Goal: Task Accomplishment & Management: Manage account settings

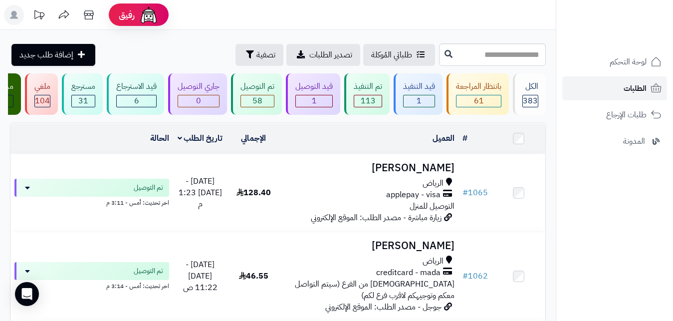
click at [637, 87] on span "الطلبات" at bounding box center [634, 88] width 23 height 14
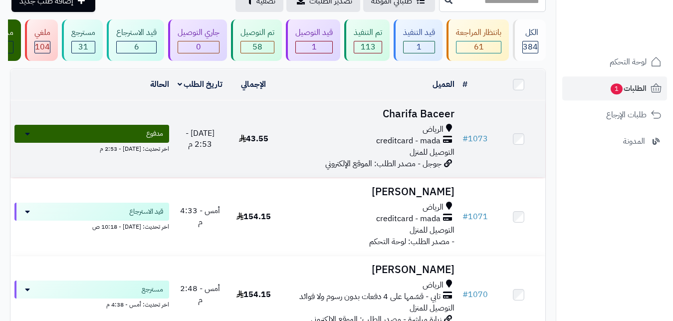
scroll to position [63, 0]
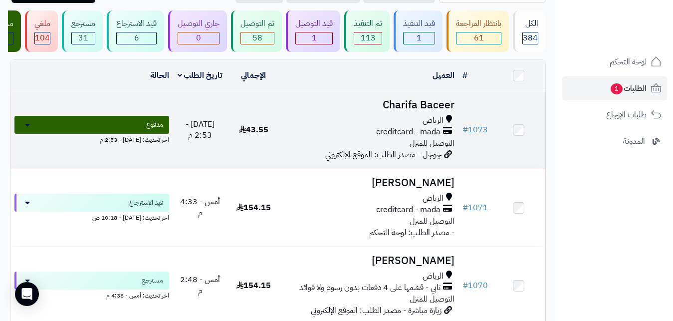
click at [438, 111] on h3 "Charifa Baceer" at bounding box center [369, 104] width 170 height 11
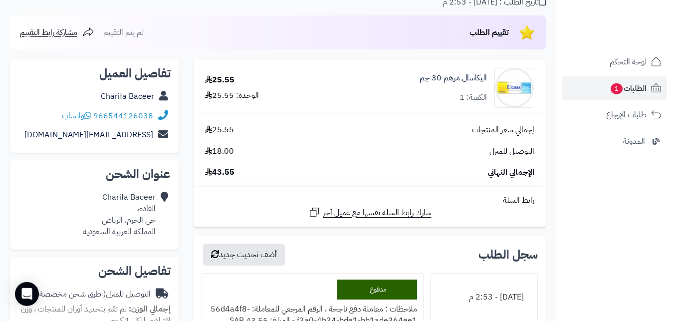
scroll to position [63, 0]
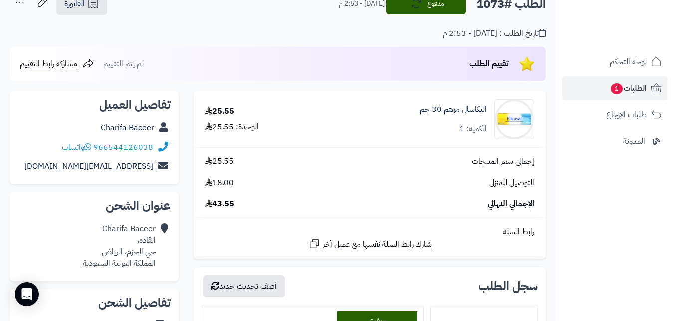
click at [521, 164] on span "إجمالي سعر المنتجات" at bounding box center [503, 161] width 62 height 11
click at [525, 183] on span "التوصيل للمنزل" at bounding box center [511, 182] width 45 height 11
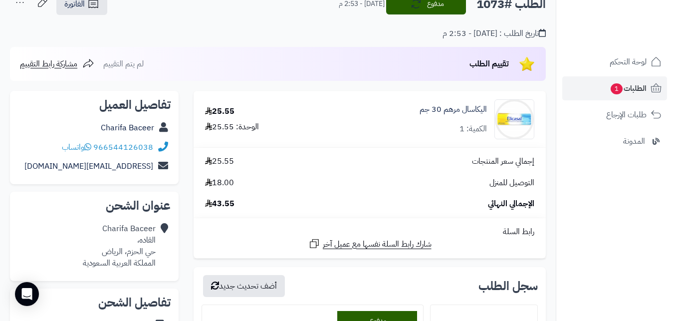
click at [525, 183] on span "التوصيل للمنزل" at bounding box center [511, 182] width 45 height 11
click at [520, 206] on span "الإجمالي النهائي" at bounding box center [511, 203] width 46 height 11
click at [514, 206] on span "الإجمالي النهائي" at bounding box center [511, 203] width 46 height 11
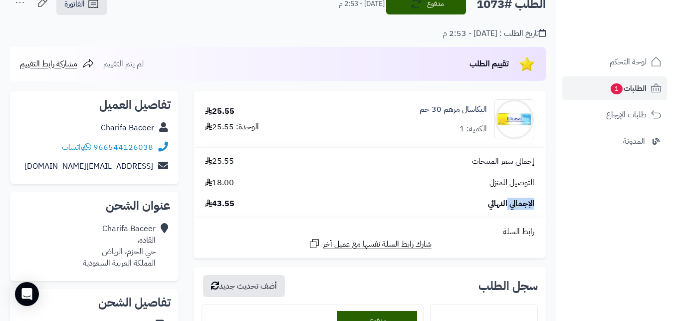
click at [514, 206] on span "الإجمالي النهائي" at bounding box center [511, 203] width 46 height 11
click at [508, 230] on div "رابط السلة" at bounding box center [370, 231] width 344 height 11
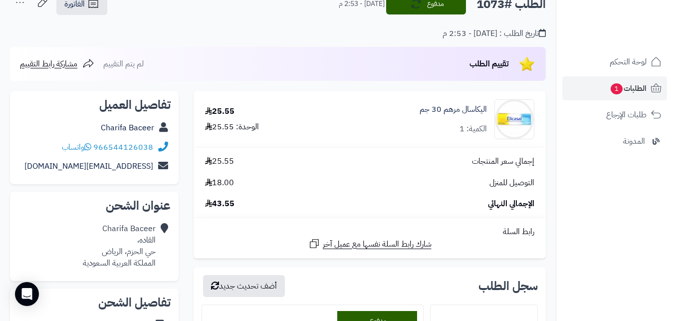
click at [508, 230] on div "رابط السلة" at bounding box center [370, 231] width 344 height 11
click at [146, 230] on div "Charifa Baceer القاده، حي الحزم، الرياض المملكة العربية السعودية" at bounding box center [119, 245] width 73 height 45
click at [164, 224] on icon at bounding box center [163, 245] width 10 height 45
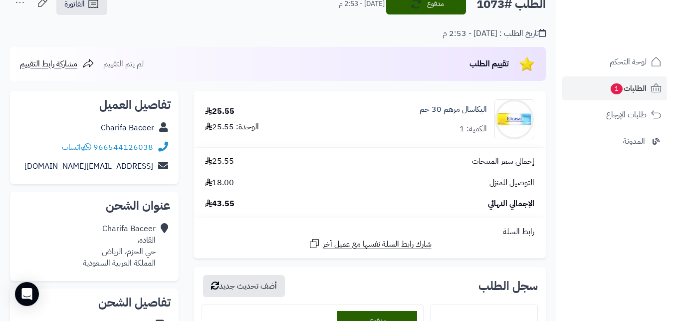
click at [164, 224] on icon at bounding box center [163, 245] width 10 height 45
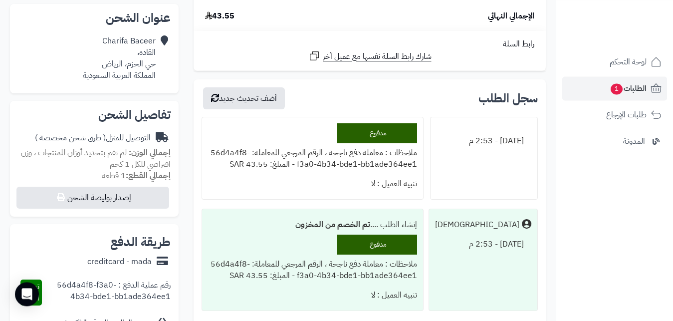
scroll to position [251, 0]
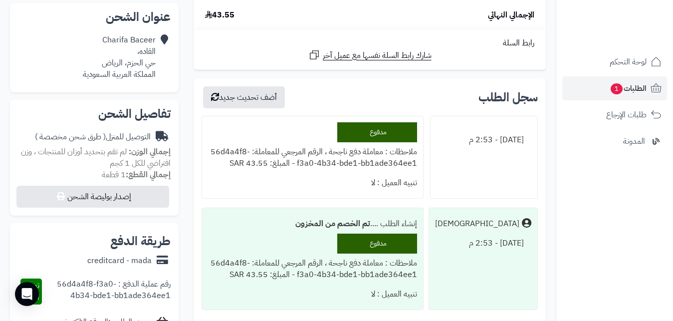
click at [95, 152] on span "لم تقم بتحديد أوزان للمنتجات ، وزن افتراضي للكل 1 كجم" at bounding box center [96, 157] width 150 height 23
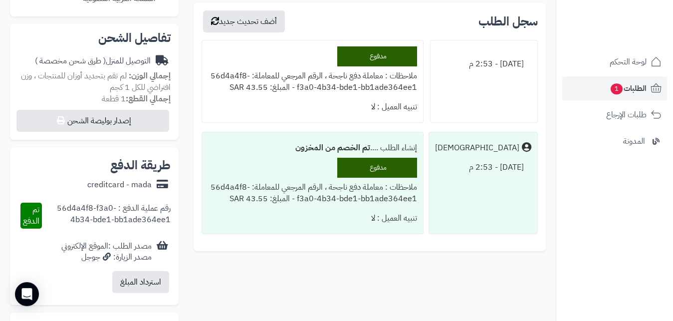
scroll to position [440, 0]
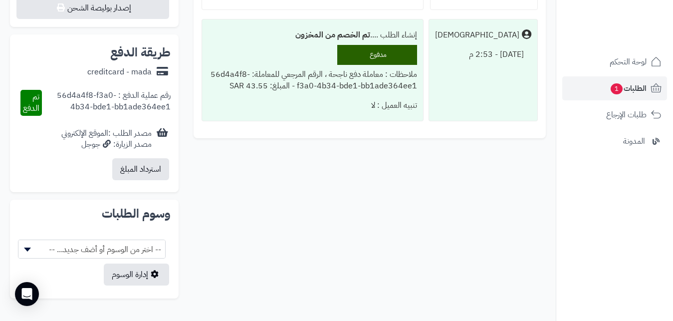
click at [90, 246] on span "-- اختر من الوسوم أو أضف جديد... --" at bounding box center [91, 249] width 147 height 19
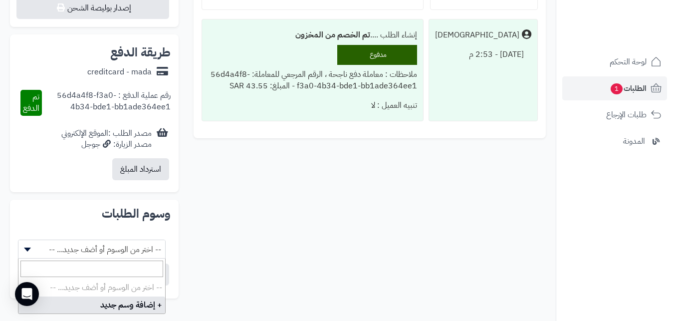
click at [90, 246] on span "-- اختر من الوسوم أو أضف جديد... --" at bounding box center [91, 249] width 147 height 19
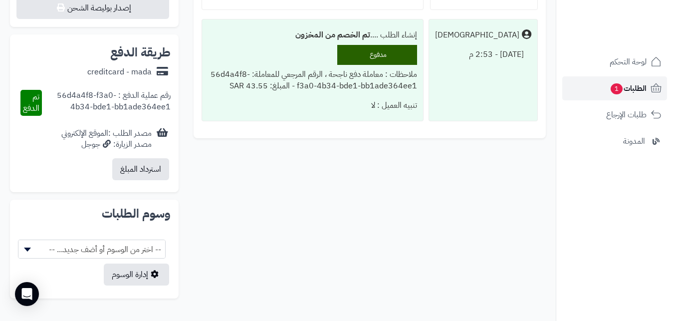
click at [626, 92] on span "الطلبات 1" at bounding box center [627, 88] width 37 height 14
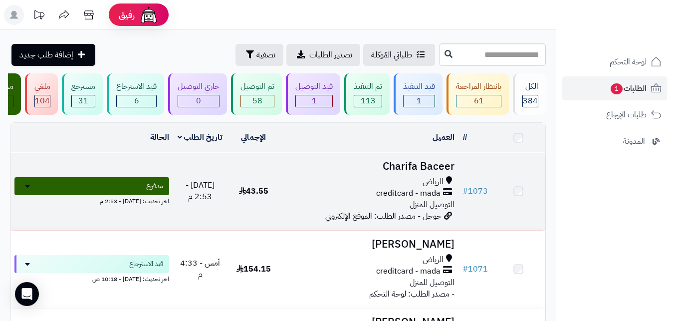
scroll to position [63, 0]
